Goal: Transaction & Acquisition: Purchase product/service

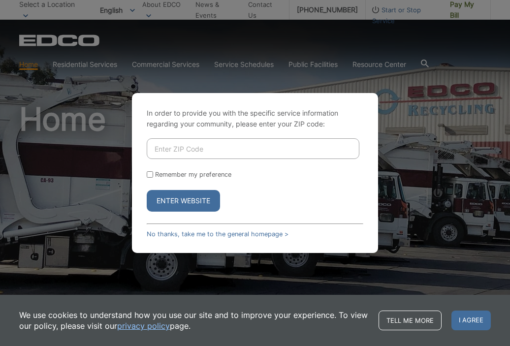
click at [238, 150] on input "Enter ZIP Code" at bounding box center [253, 148] width 213 height 21
click at [147, 176] on input "Remember my preference" at bounding box center [150, 174] width 6 height 6
checkbox input "true"
click at [215, 142] on input "Enter ZIP Code" at bounding box center [253, 148] width 213 height 21
type input "92083"
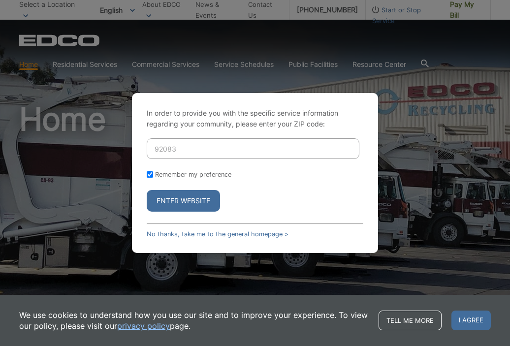
click at [202, 201] on button "Enter Website" at bounding box center [183, 201] width 73 height 22
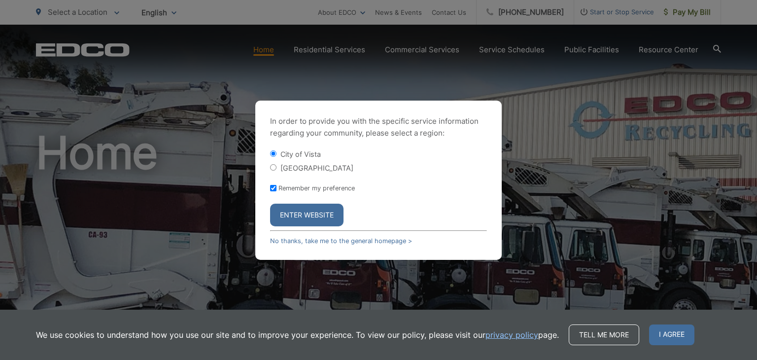
click at [313, 212] on button "Enter Website" at bounding box center [306, 214] width 73 height 23
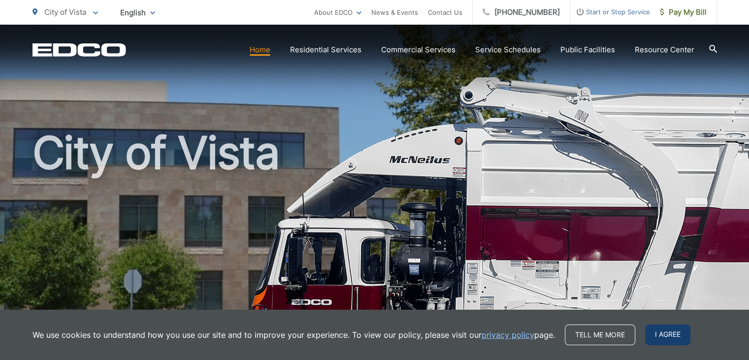
click at [656, 335] on span "I agree" at bounding box center [667, 334] width 45 height 21
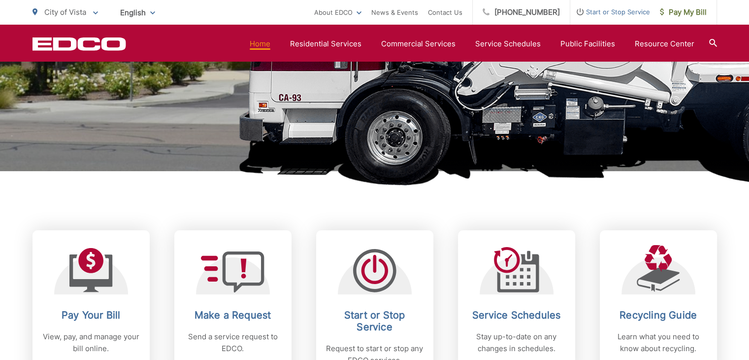
scroll to position [345, 0]
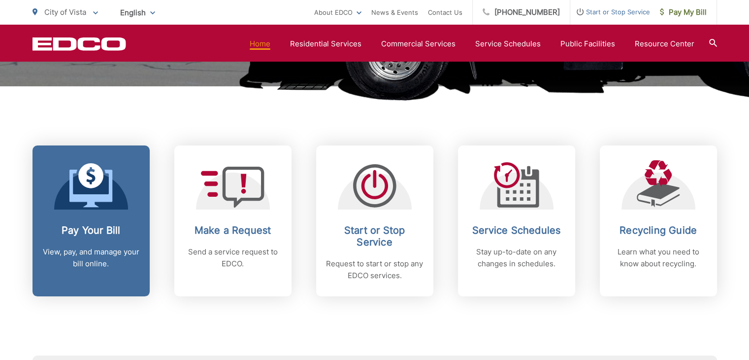
click at [106, 222] on link "Pay Your Bill View, pay, and manage your bill online." at bounding box center [91, 220] width 117 height 151
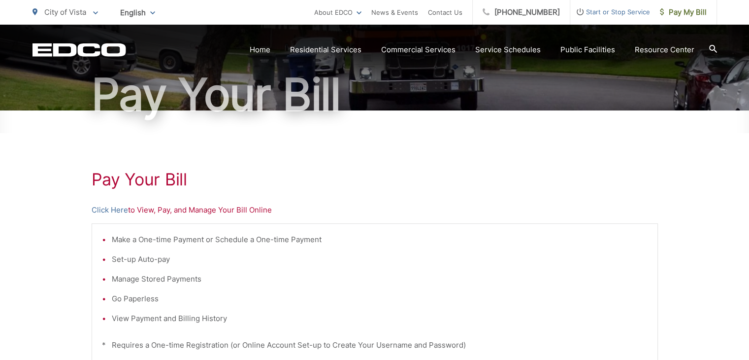
scroll to position [99, 0]
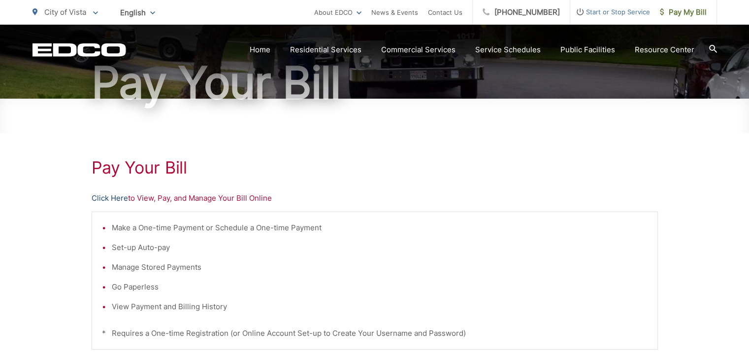
click at [115, 200] on link "Click Here" at bounding box center [110, 198] width 36 height 12
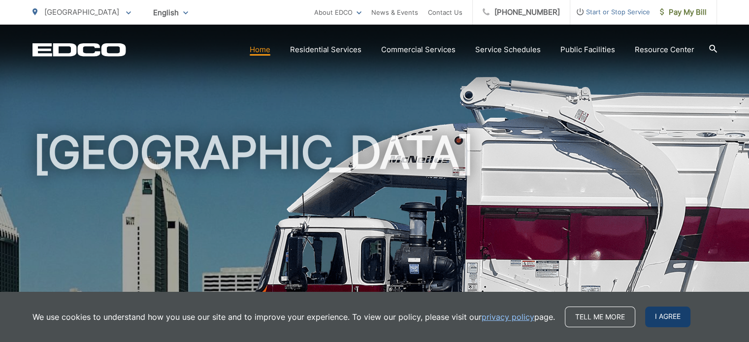
click at [670, 324] on span "I agree" at bounding box center [667, 317] width 45 height 21
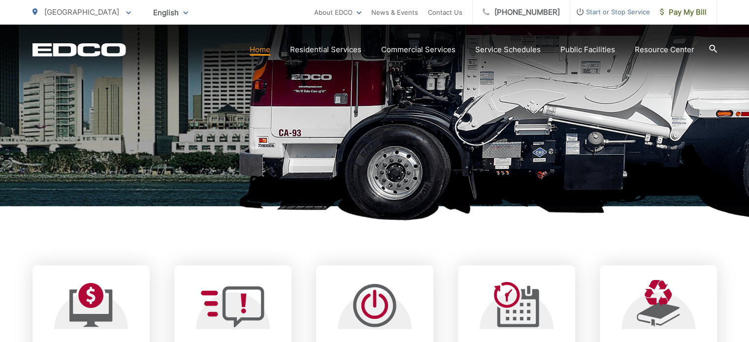
scroll to position [246, 0]
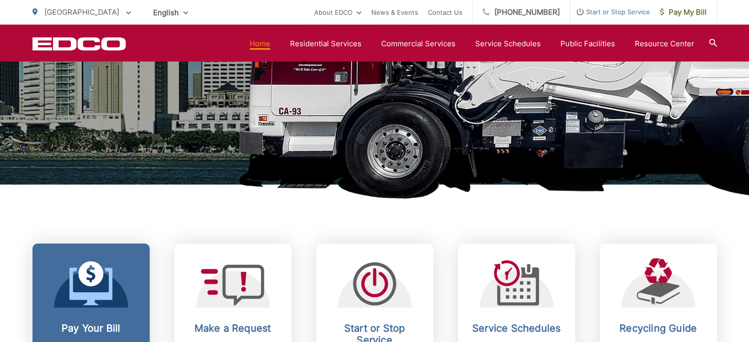
click at [120, 317] on link "Pay Your Bill View, pay, and manage your bill online." at bounding box center [91, 319] width 117 height 151
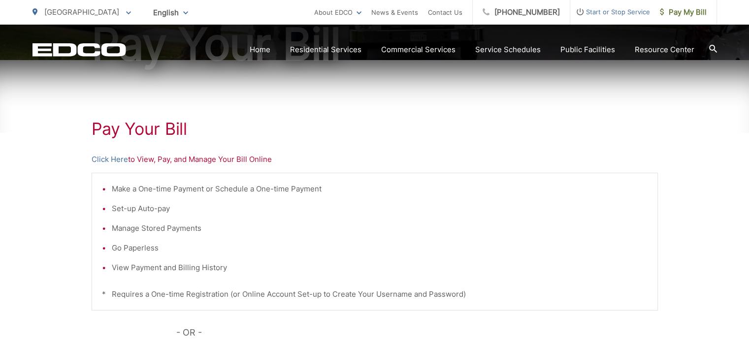
scroll to position [148, 0]
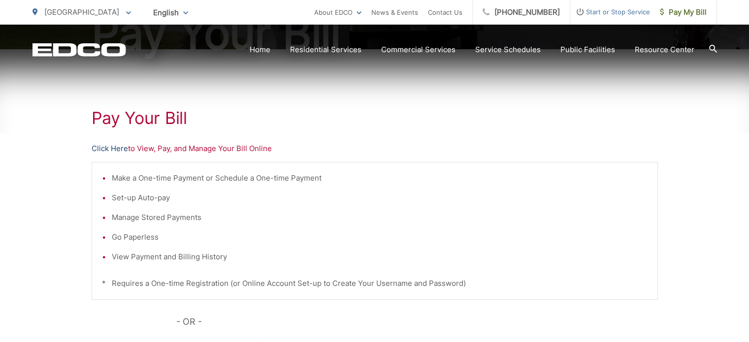
click at [119, 148] on link "Click Here" at bounding box center [110, 149] width 36 height 12
